Goal: Task Accomplishment & Management: Use online tool/utility

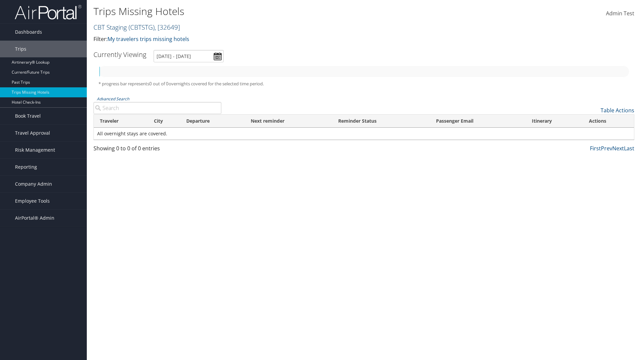
click at [110, 27] on link "CBT Staging ( CBTSTG ) , [ 32649 ]" at bounding box center [136, 27] width 86 height 9
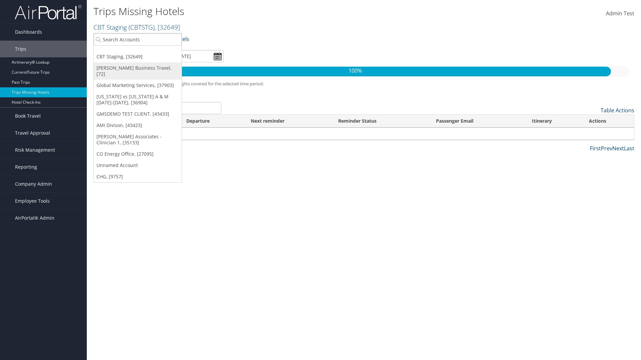
click at [137, 68] on link "[PERSON_NAME] Business Travel, [72]" at bounding box center [138, 70] width 88 height 17
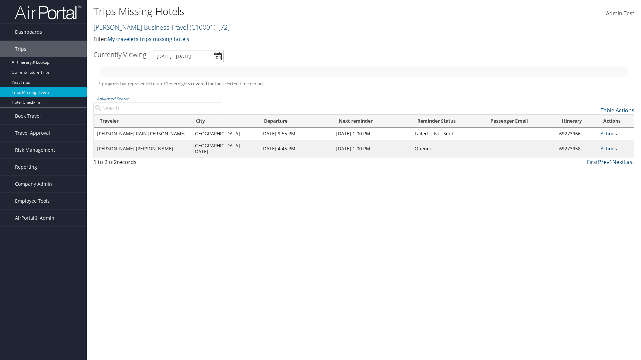
click at [137, 27] on link "[PERSON_NAME] Business Travel ( C10001 ) , [ 72 ]" at bounding box center [161, 27] width 136 height 9
click at [0, 0] on link "CBT Staging, [32649]" at bounding box center [0, 0] width 0 height 0
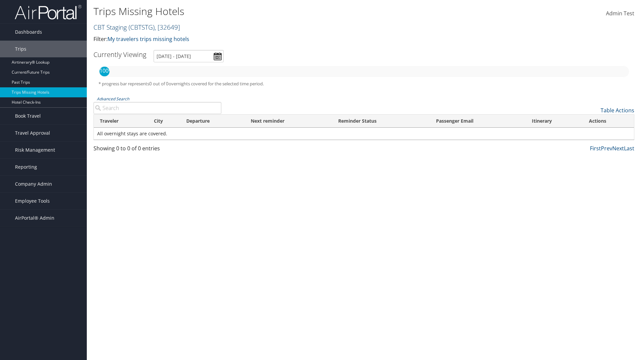
click at [110, 27] on link "CBT Staging ( CBTSTG ) , [ 32649 ]" at bounding box center [136, 27] width 86 height 9
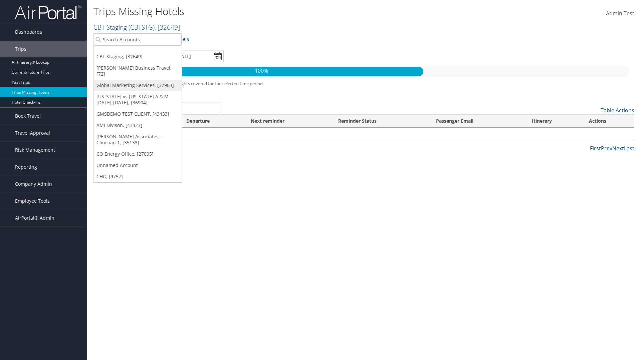
click at [137, 80] on link "Global Marketing Services, [37903]" at bounding box center [138, 85] width 88 height 11
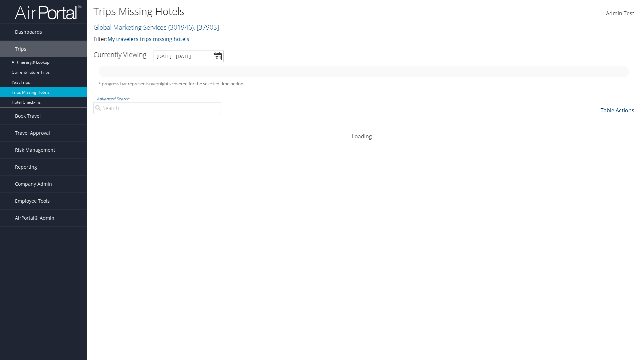
click at [617, 110] on link "Table Actions" at bounding box center [617, 110] width 34 height 7
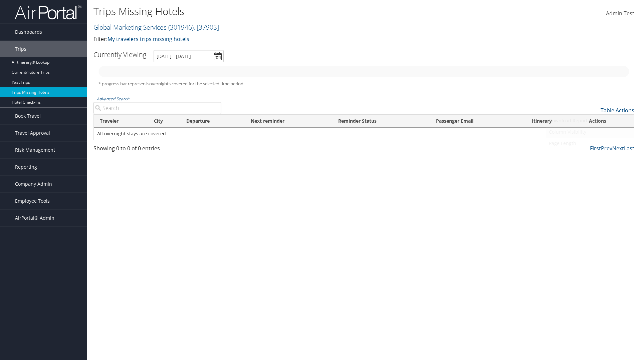
click at [590, 132] on link "Column Visibility" at bounding box center [590, 131] width 88 height 11
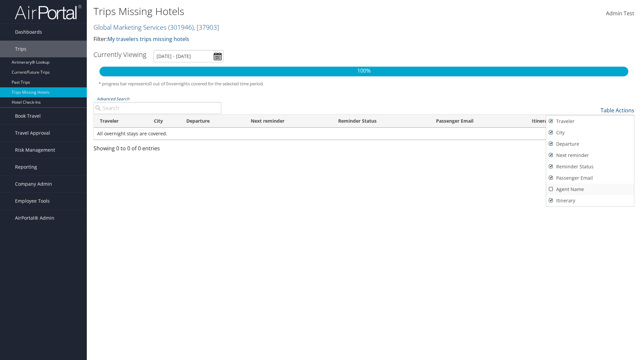
click at [590, 190] on link "Agent Name" at bounding box center [590, 189] width 88 height 11
click at [320, 180] on div at bounding box center [320, 180] width 641 height 360
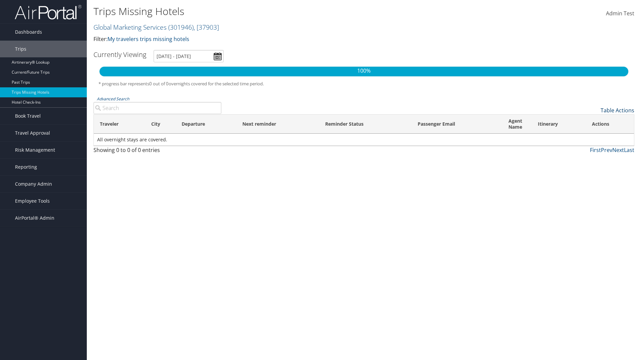
click at [617, 110] on link "Table Actions" at bounding box center [617, 110] width 34 height 7
click at [590, 143] on link "Page Length" at bounding box center [590, 143] width 88 height 11
click at [119, 124] on th "Traveler" at bounding box center [119, 124] width 51 height 19
click at [160, 124] on th "City" at bounding box center [160, 124] width 31 height 19
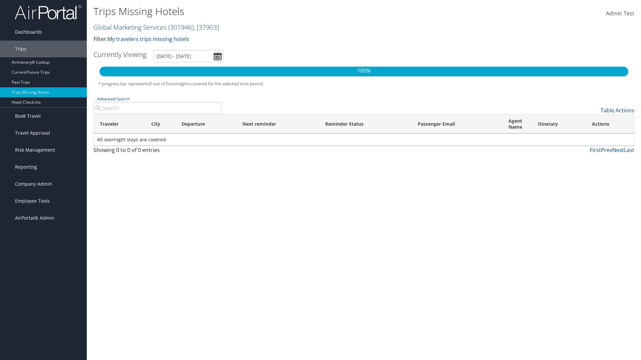
click at [160, 124] on th "City" at bounding box center [160, 124] width 31 height 19
click at [206, 124] on th "Departure" at bounding box center [205, 124] width 61 height 19
click at [456, 124] on th "Passenger Email" at bounding box center [456, 124] width 91 height 19
